Goal: Task Accomplishment & Management: Use online tool/utility

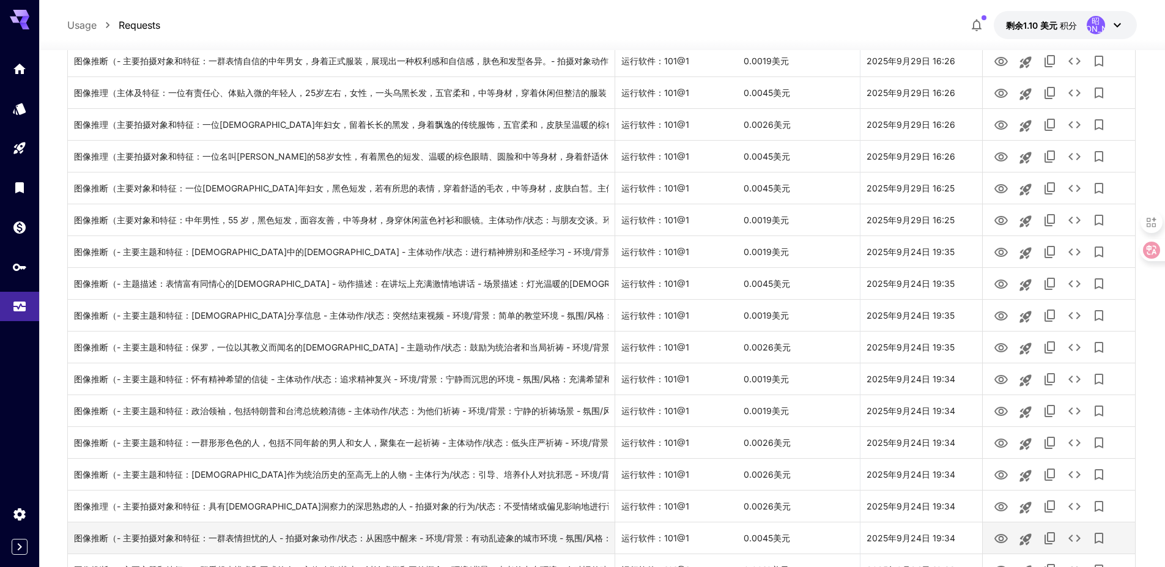
scroll to position [1334, 0]
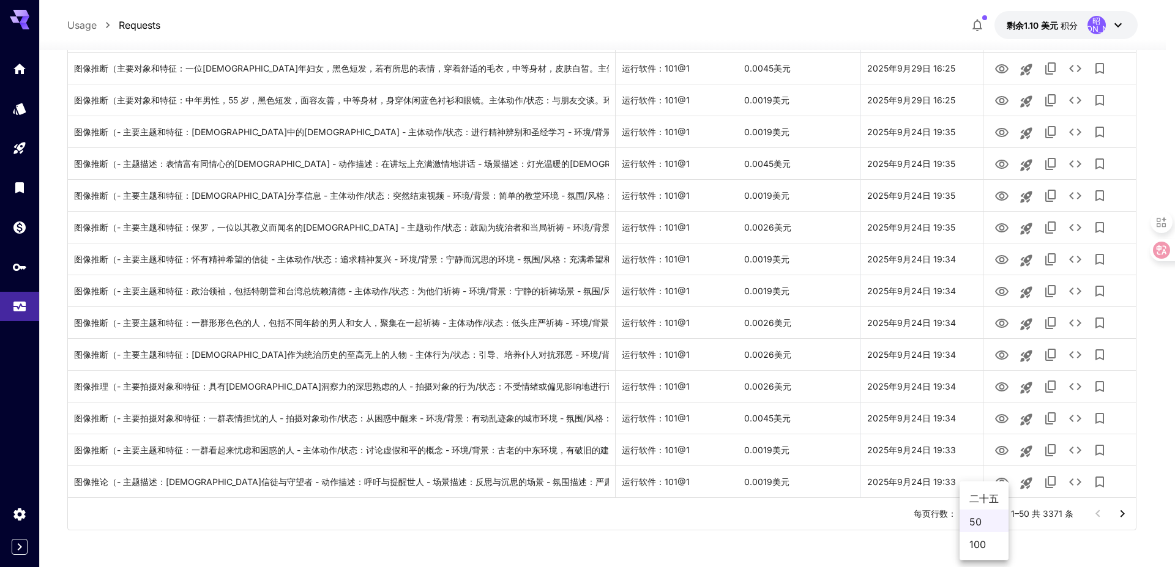
click at [981, 546] on font "100" at bounding box center [977, 544] width 17 height 12
type input "***"
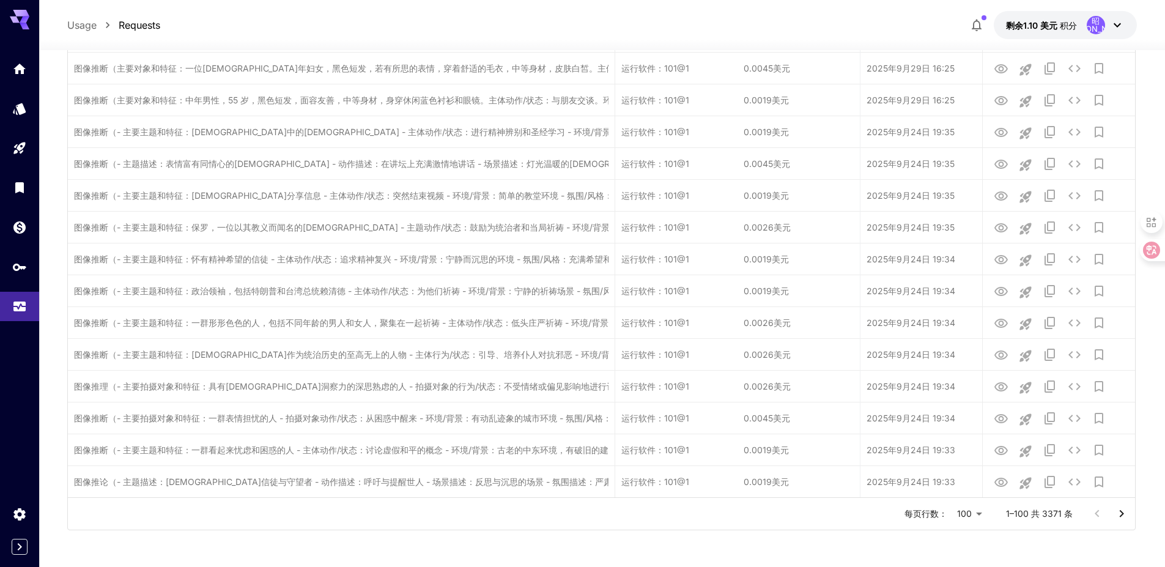
click at [1128, 517] on icon "转至下一页" at bounding box center [1122, 514] width 15 height 15
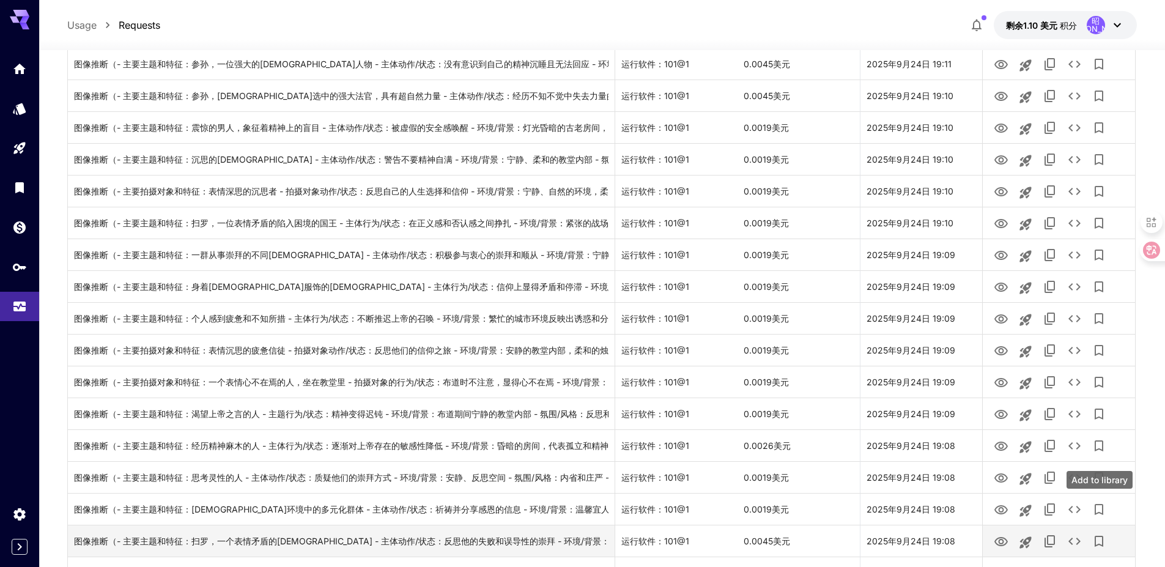
scroll to position [1823, 0]
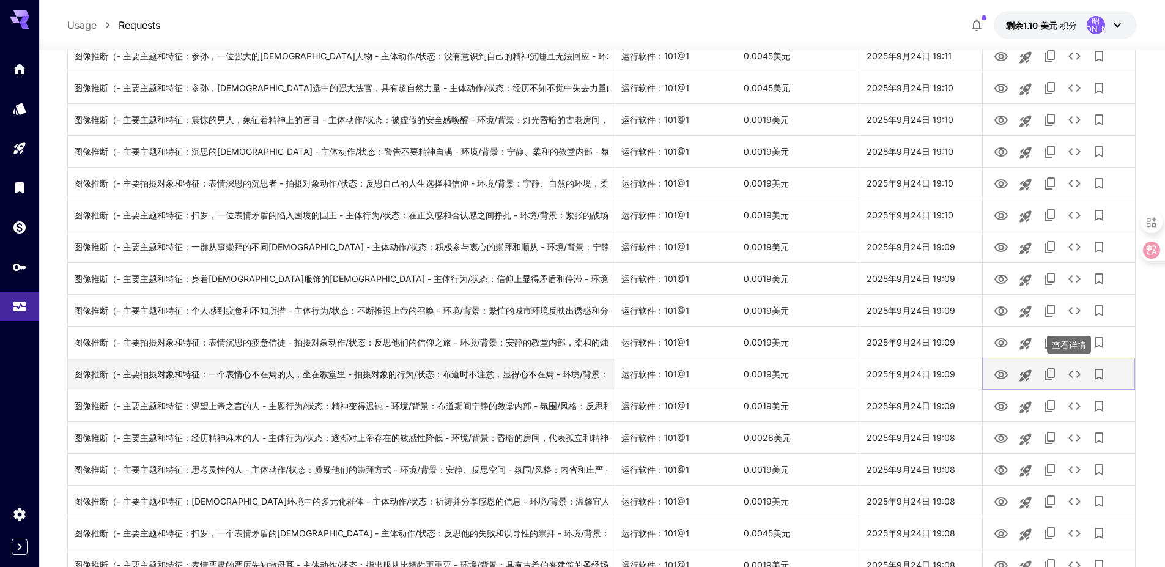
click at [1074, 376] on icon "查看详情" at bounding box center [1075, 374] width 15 height 15
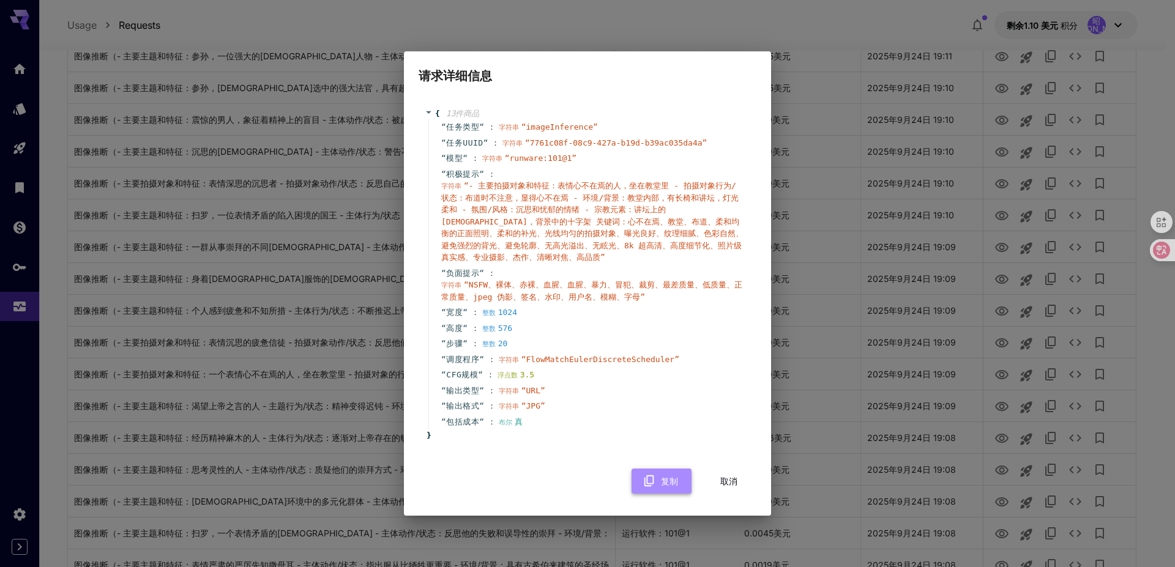
click at [669, 486] on font "复制" at bounding box center [669, 481] width 17 height 10
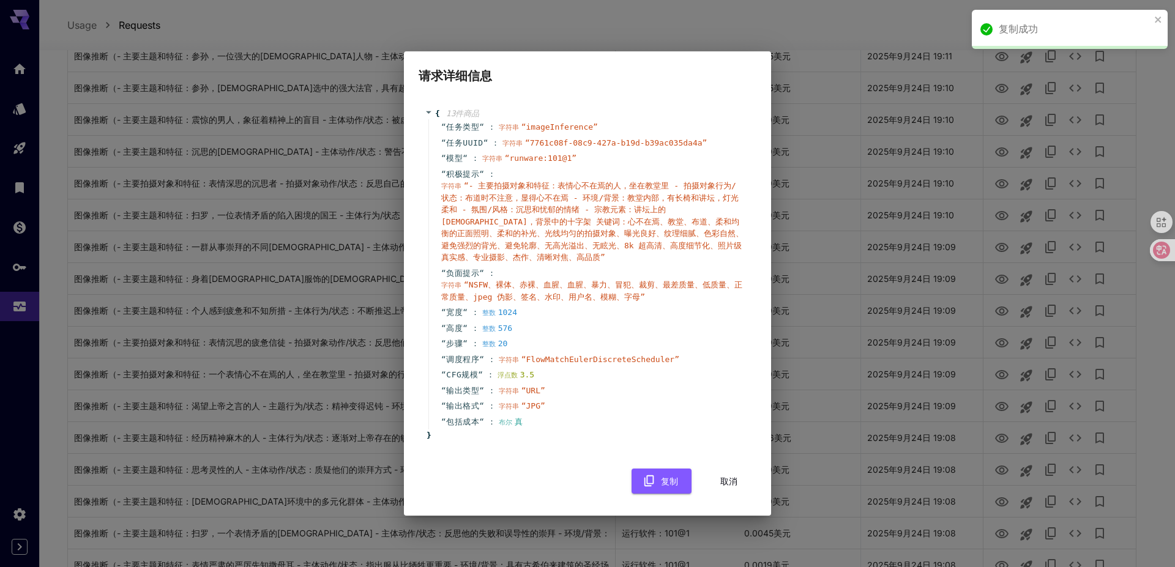
click at [849, 340] on div "请求详细信息 { 13 件 商品 “ 任务类型 “ ： 字符串 “ imageInference ” “ 任务UUID “ ： 字符串 “ 7761c08f-…" at bounding box center [587, 283] width 1175 height 567
click at [737, 481] on button "取消" at bounding box center [728, 481] width 55 height 25
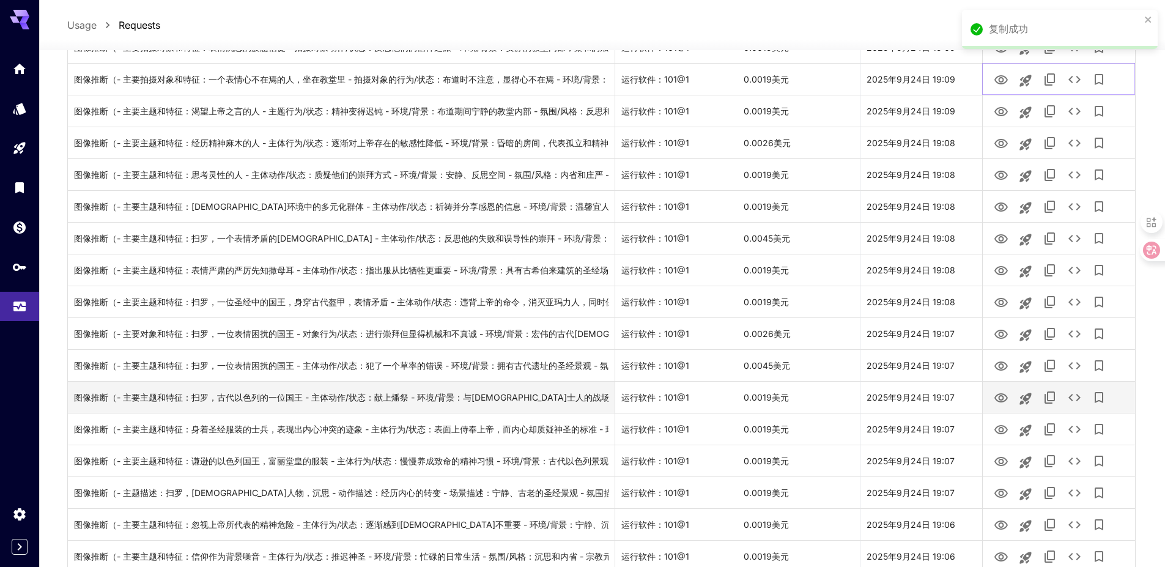
scroll to position [2129, 0]
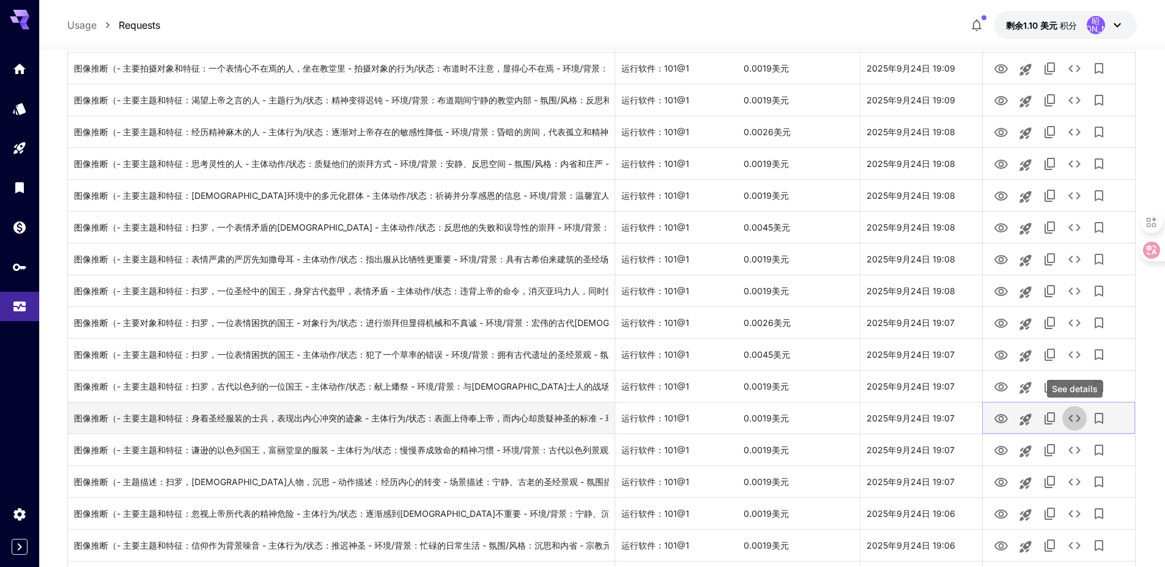
click at [1077, 420] on icon "查看详情" at bounding box center [1075, 418] width 15 height 15
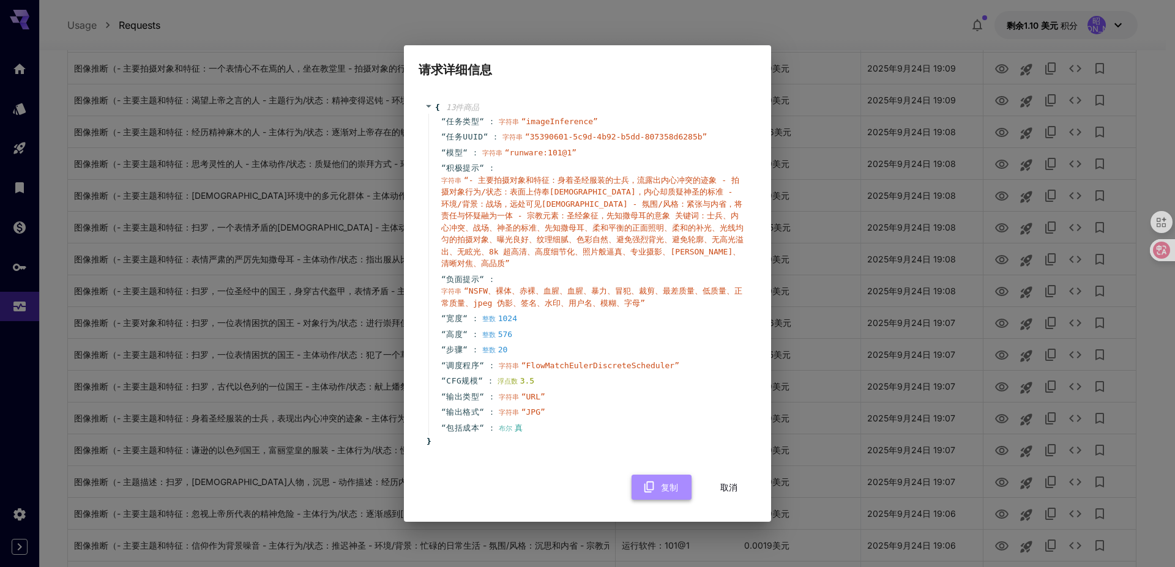
click at [670, 488] on font "复制" at bounding box center [669, 486] width 17 height 10
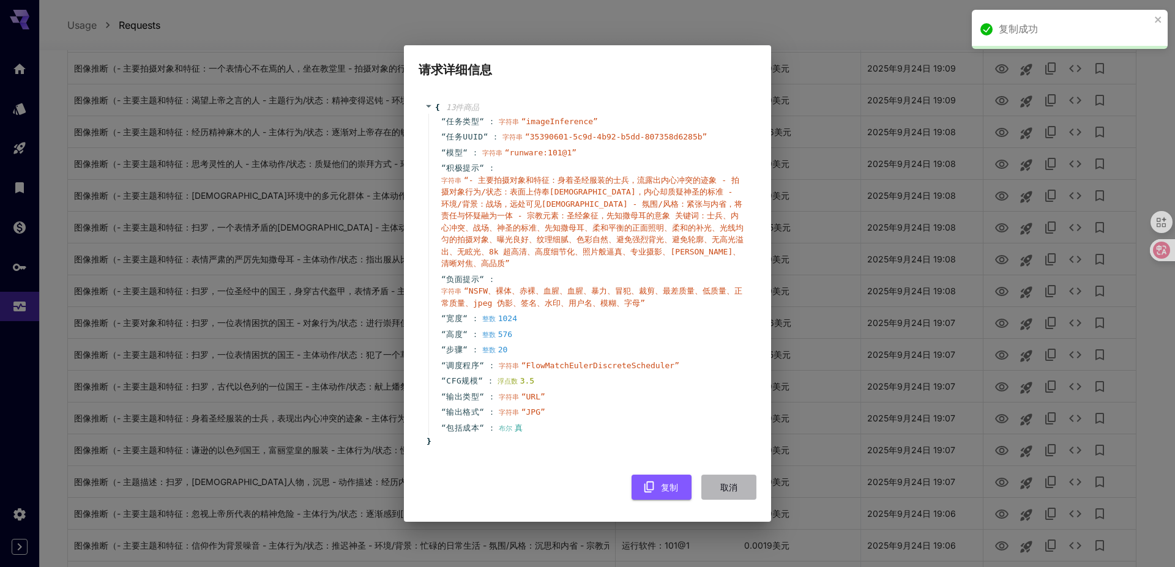
click at [730, 481] on font "取消" at bounding box center [728, 487] width 17 height 15
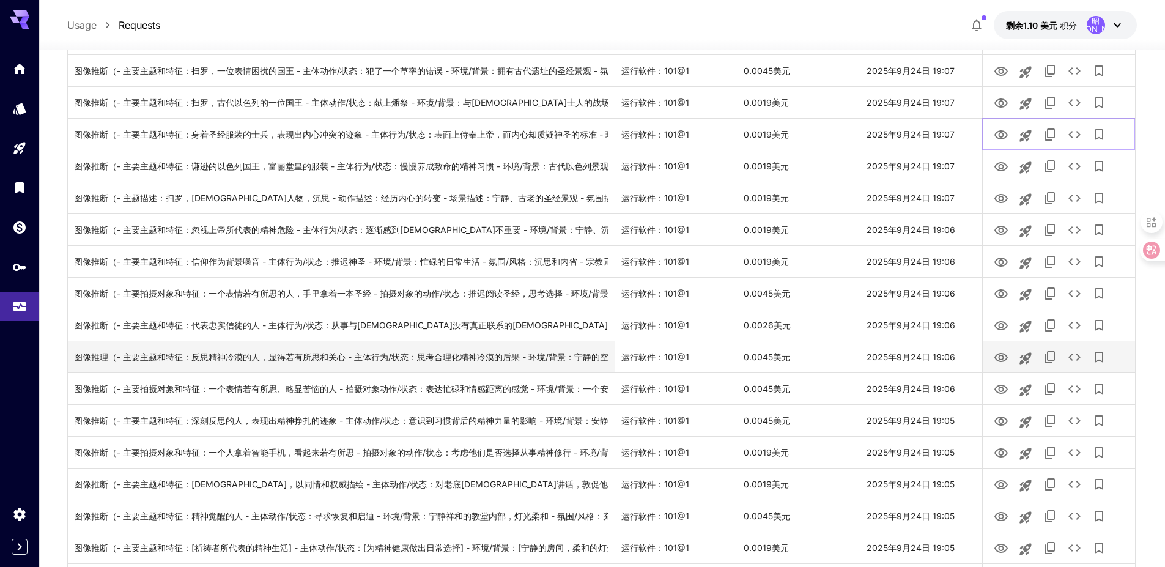
scroll to position [2435, 0]
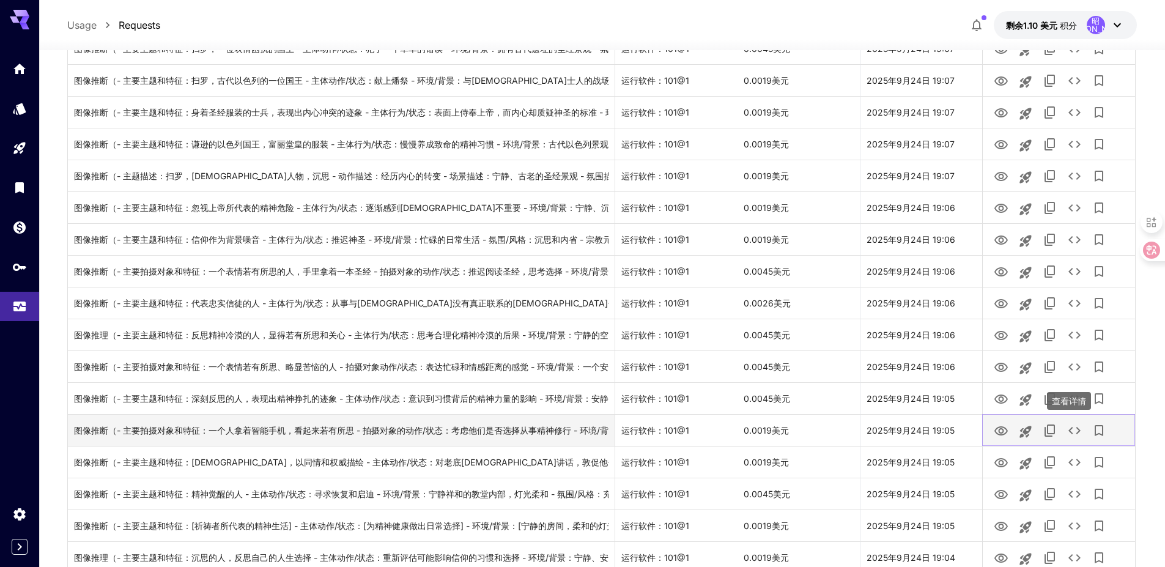
click at [1079, 434] on icon "查看详情" at bounding box center [1075, 430] width 15 height 15
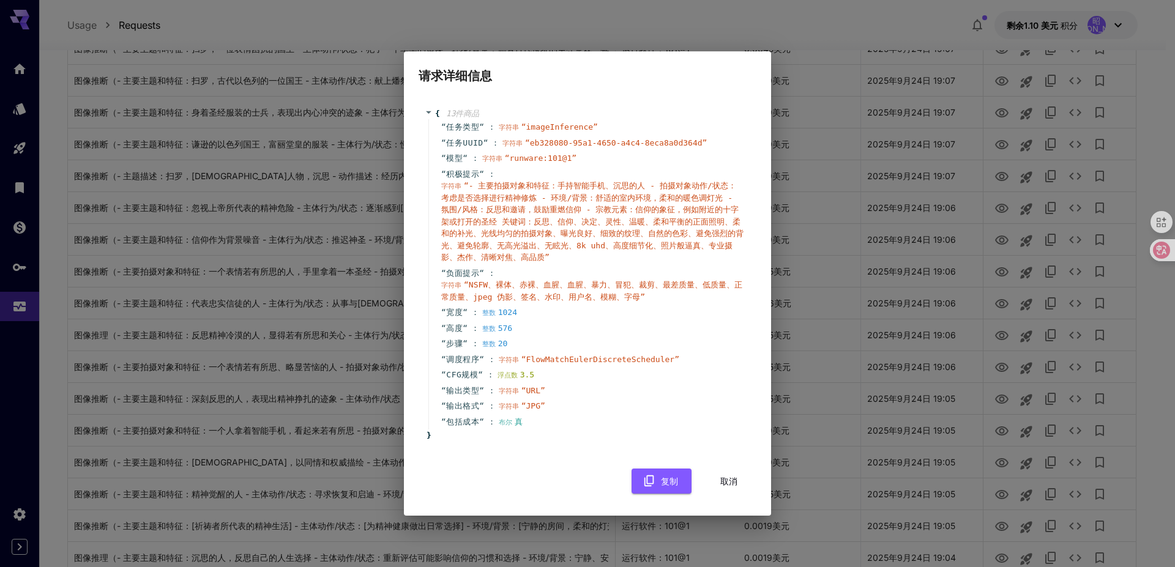
click at [660, 521] on div "请求详细信息 { 13 件 商品 “ 任务类型 “ ： 字符串 “ imageInference ” “ 任务UUID “ ： 字符串 “ eb328080-…" at bounding box center [587, 283] width 1175 height 567
click at [672, 481] on font "复制" at bounding box center [669, 481] width 17 height 10
click at [729, 480] on font "取消" at bounding box center [728, 481] width 17 height 10
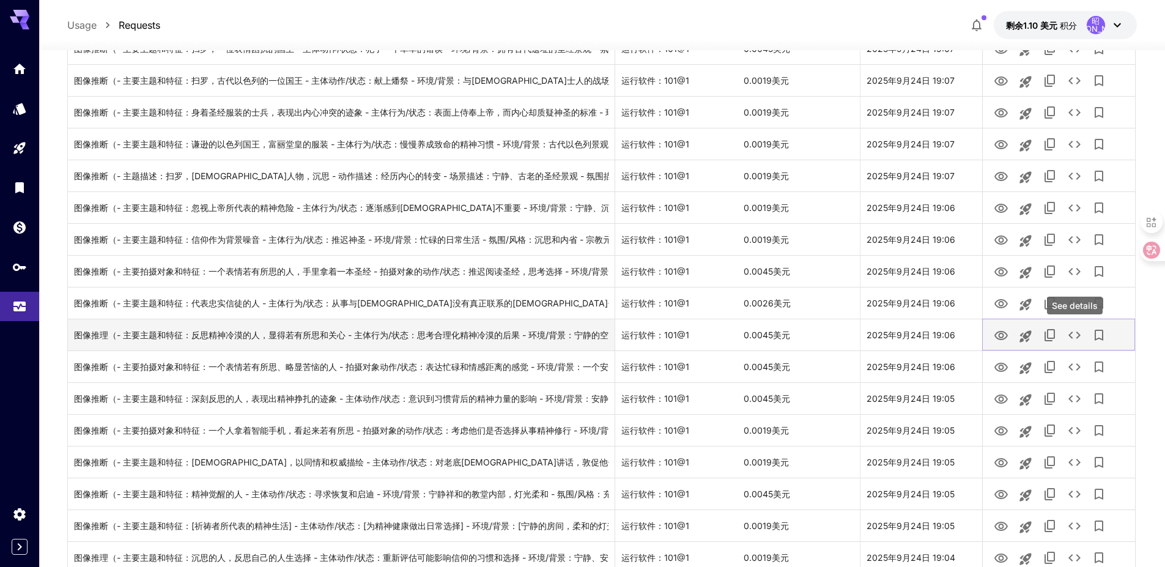
click at [1077, 336] on icon "查看详情" at bounding box center [1075, 335] width 15 height 15
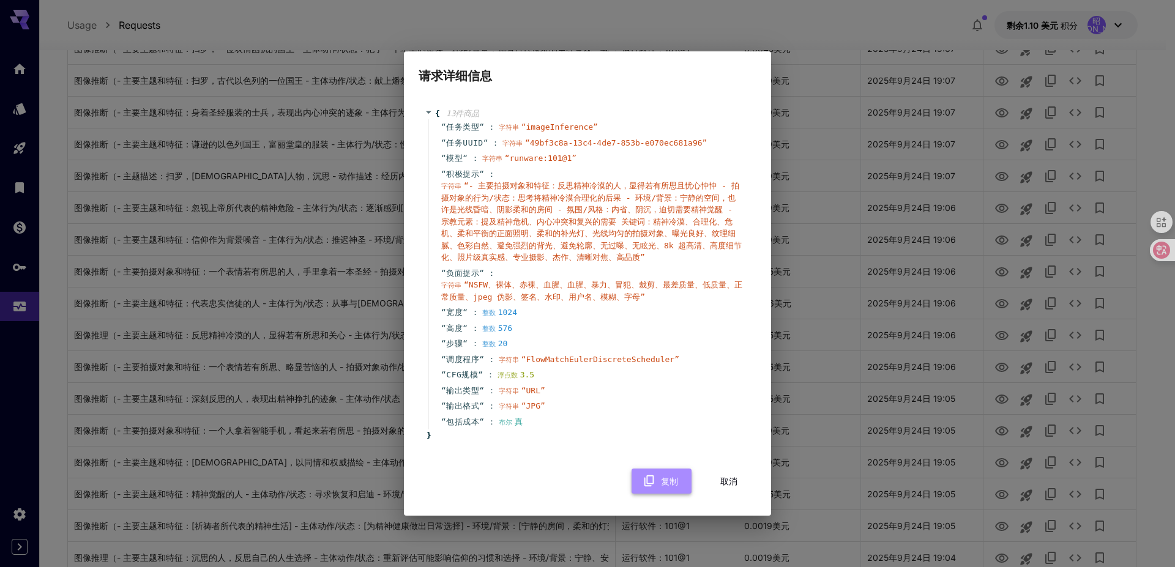
click at [679, 488] on button "复制" at bounding box center [661, 481] width 60 height 25
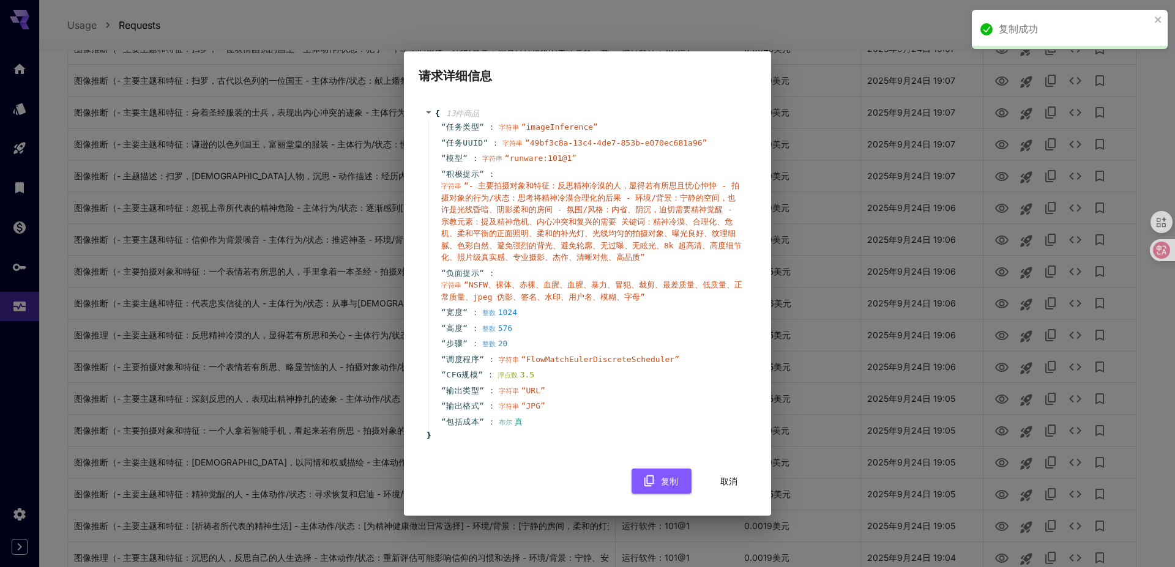
click at [731, 485] on font "取消" at bounding box center [728, 481] width 17 height 10
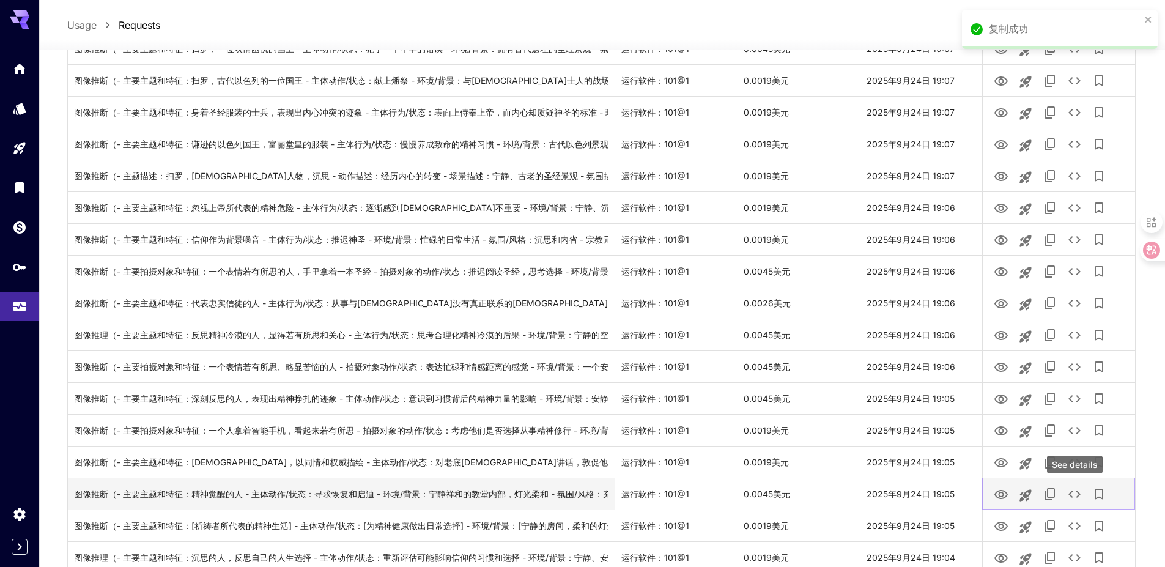
click at [1073, 491] on icon "查看详情" at bounding box center [1075, 494] width 15 height 15
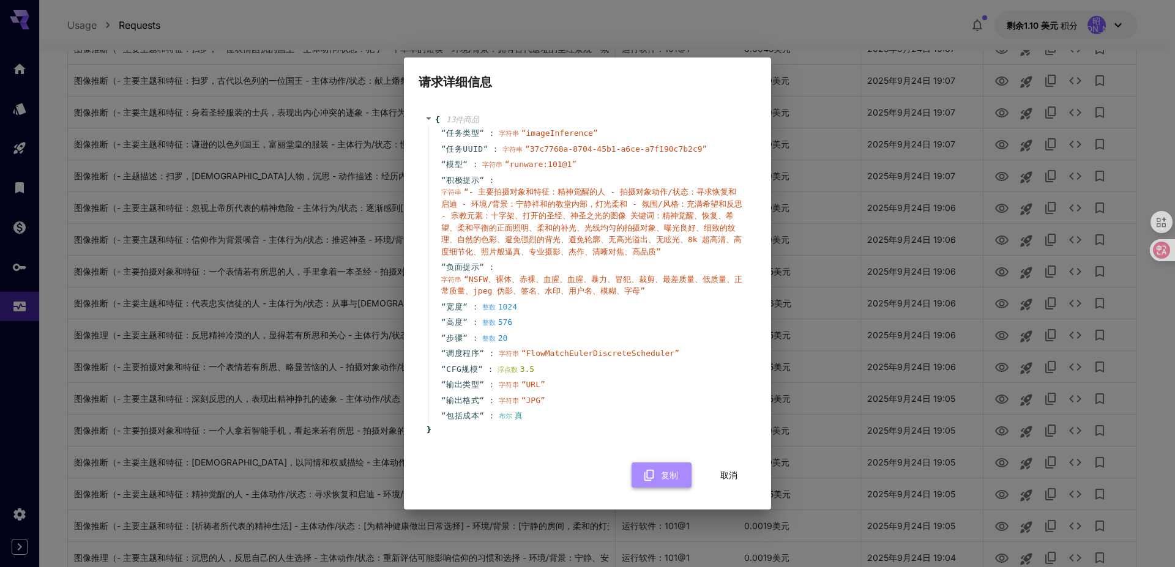
click at [672, 480] on font "复制" at bounding box center [669, 475] width 17 height 10
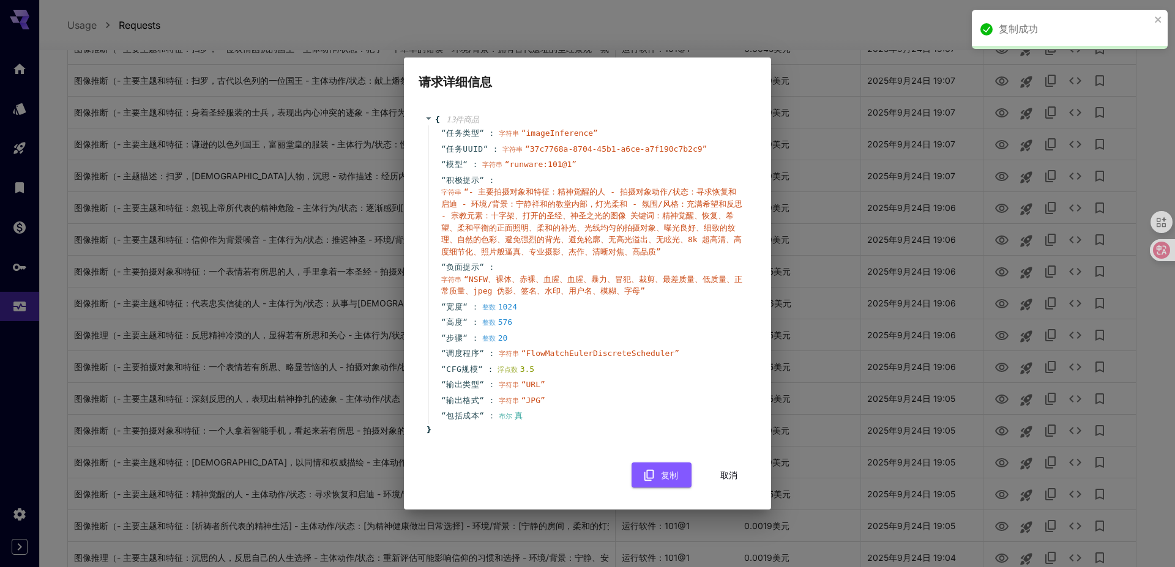
click at [734, 480] on font "取消" at bounding box center [728, 475] width 17 height 10
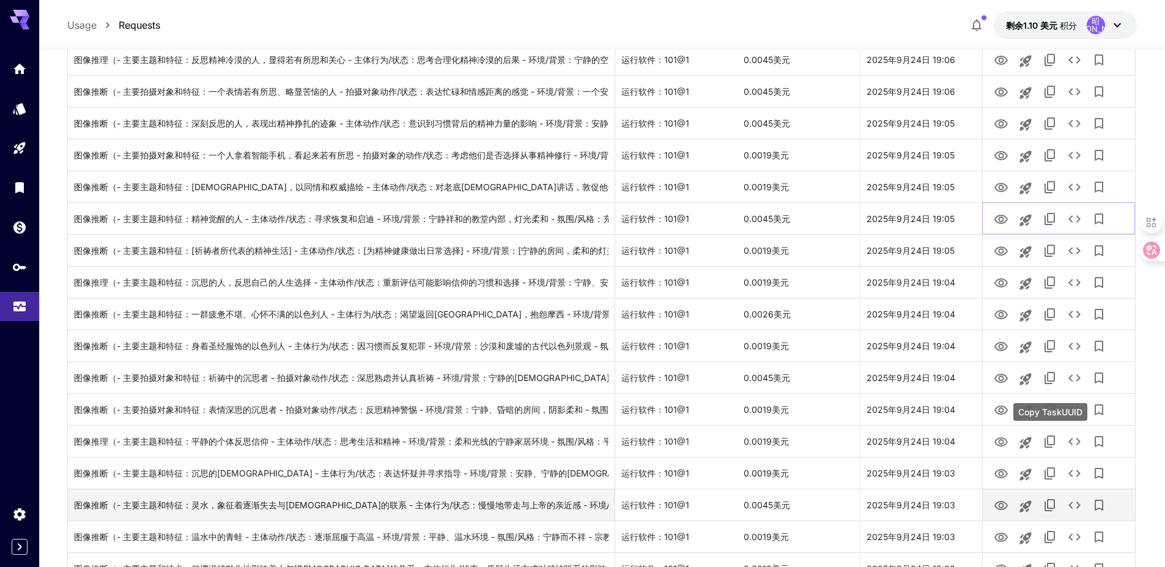
scroll to position [2741, 0]
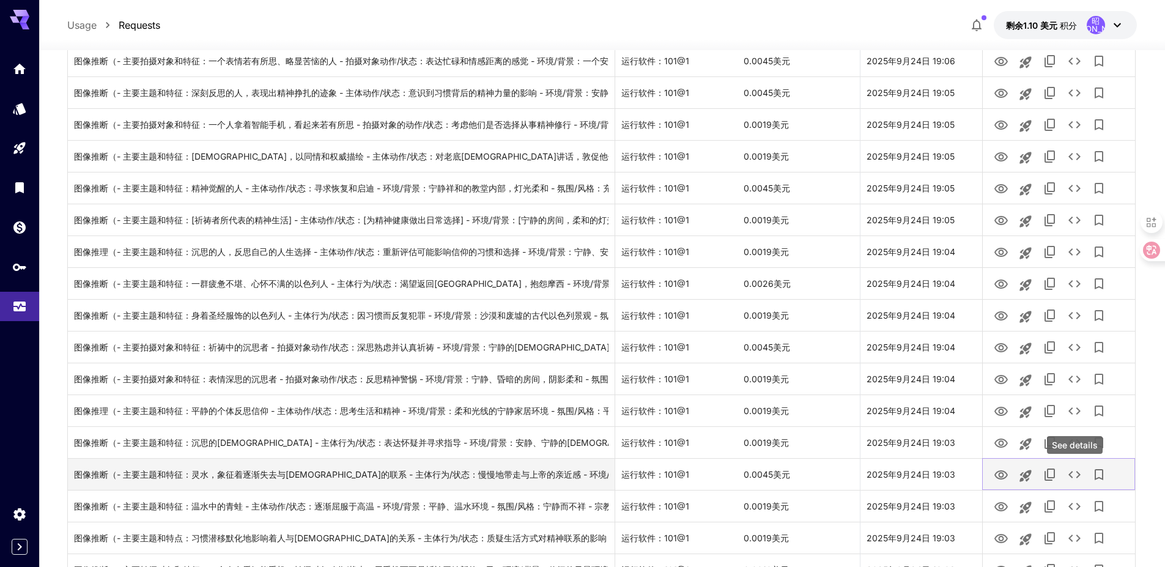
click at [1078, 477] on icon "查看详情" at bounding box center [1075, 474] width 12 height 7
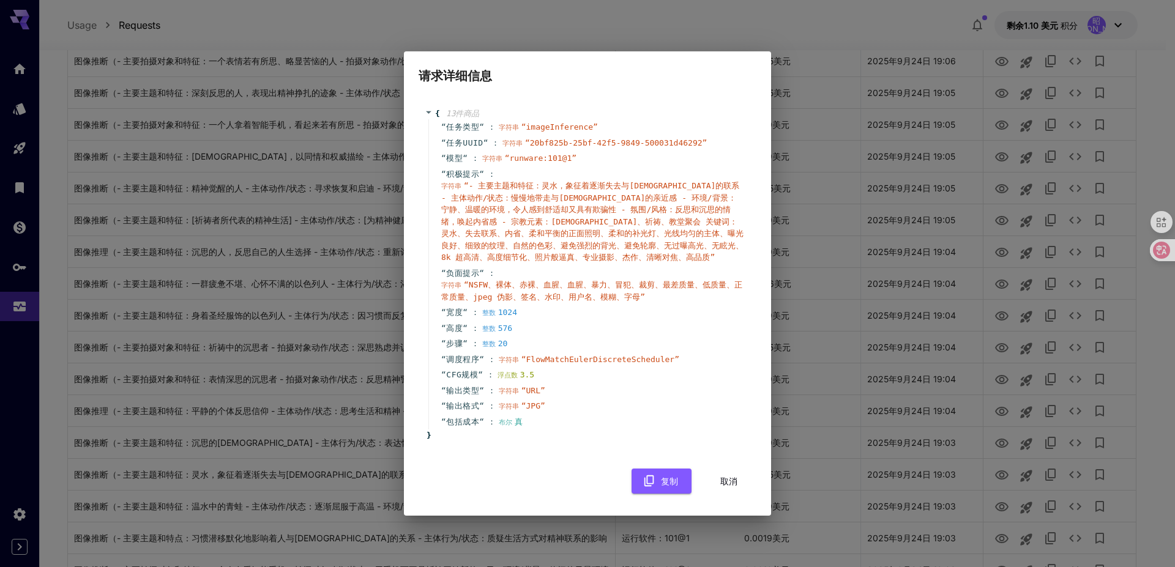
click at [727, 477] on font "取消" at bounding box center [728, 481] width 17 height 10
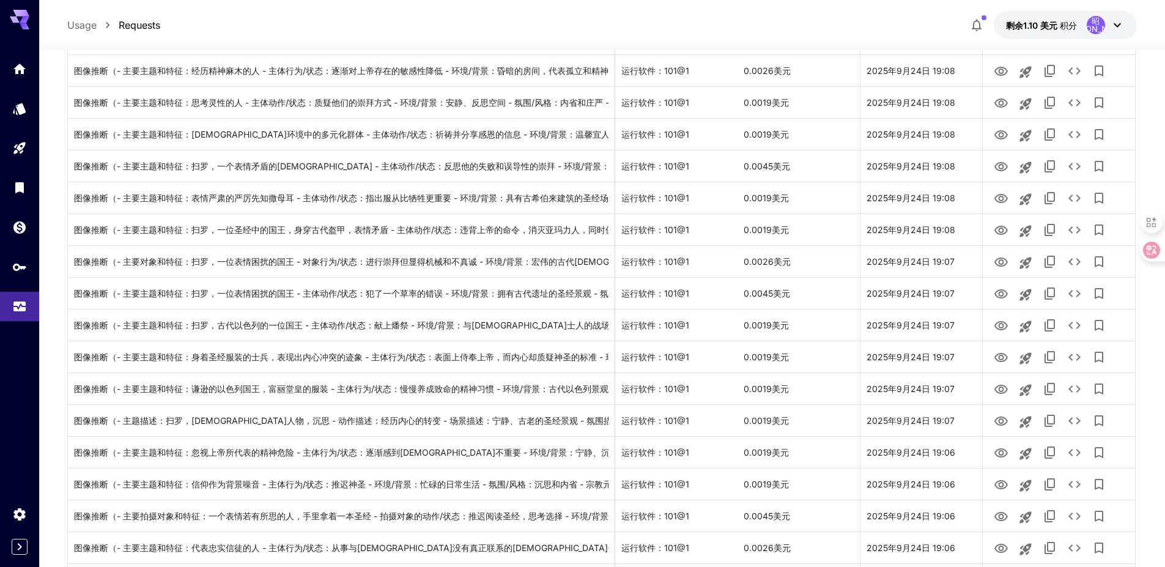
scroll to position [2007, 0]
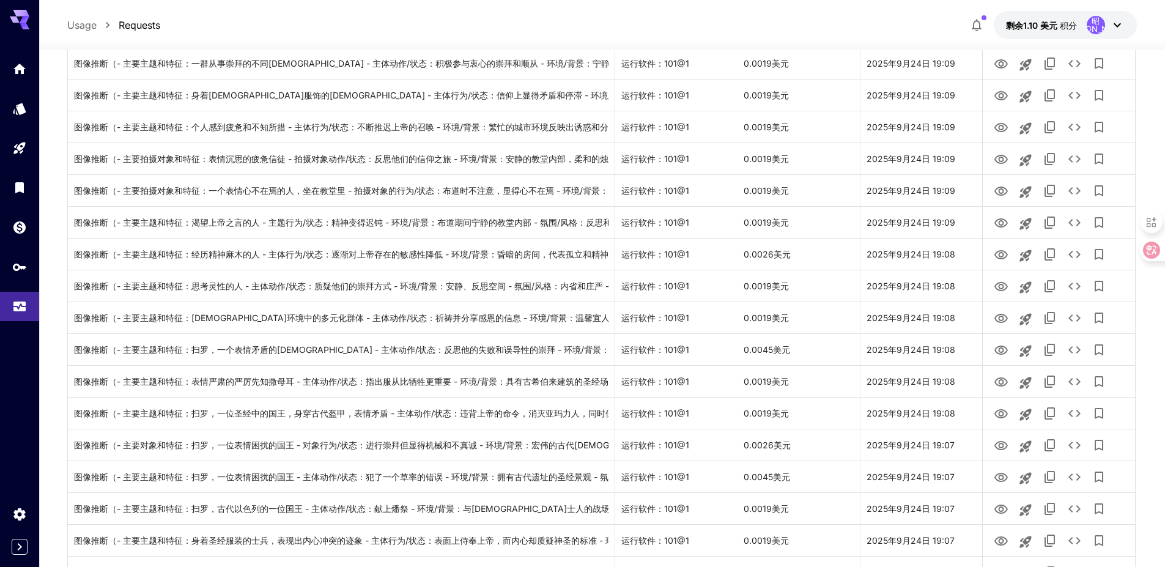
click at [1121, 23] on icon at bounding box center [1117, 25] width 15 height 15
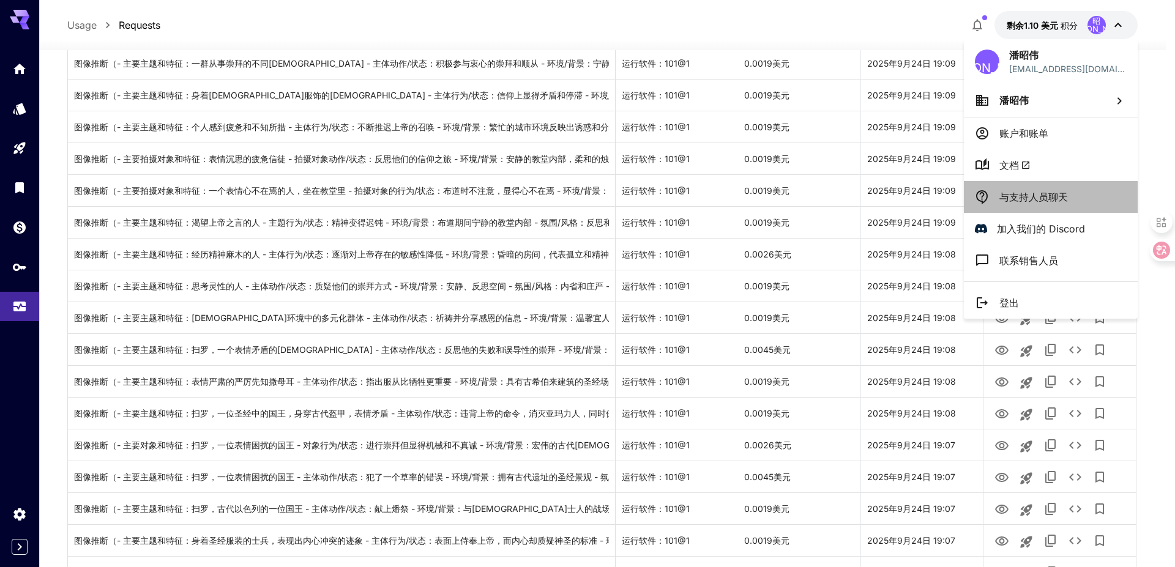
click at [1059, 195] on font "与支持人员聊天" at bounding box center [1033, 197] width 69 height 12
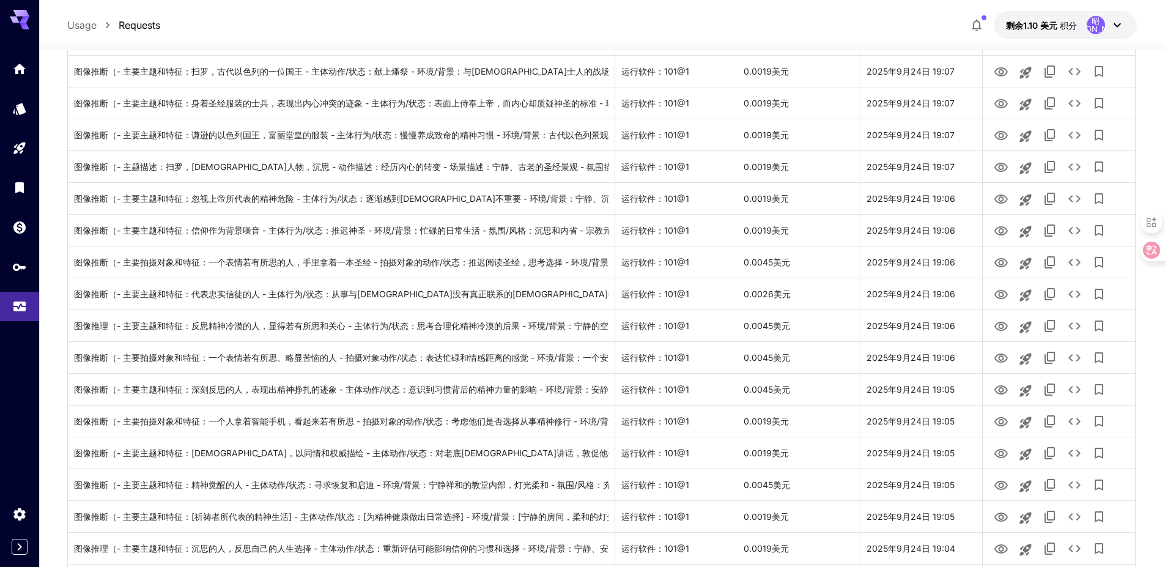
scroll to position [2374, 0]
